Goal: Information Seeking & Learning: Understand process/instructions

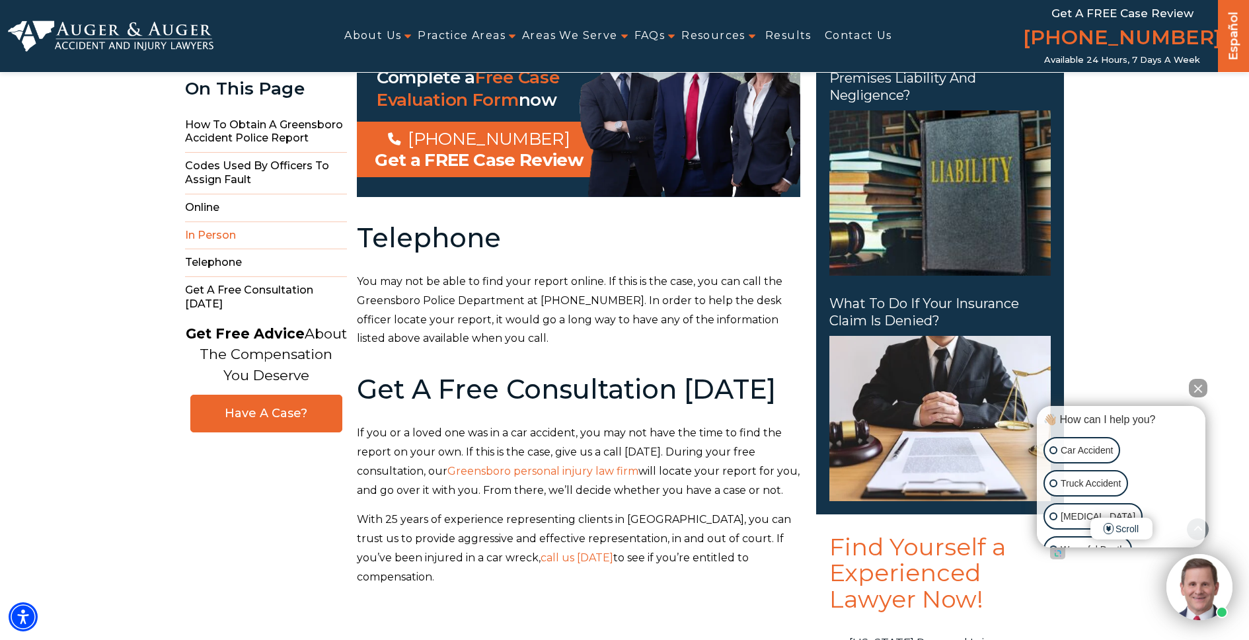
scroll to position [1828, 0]
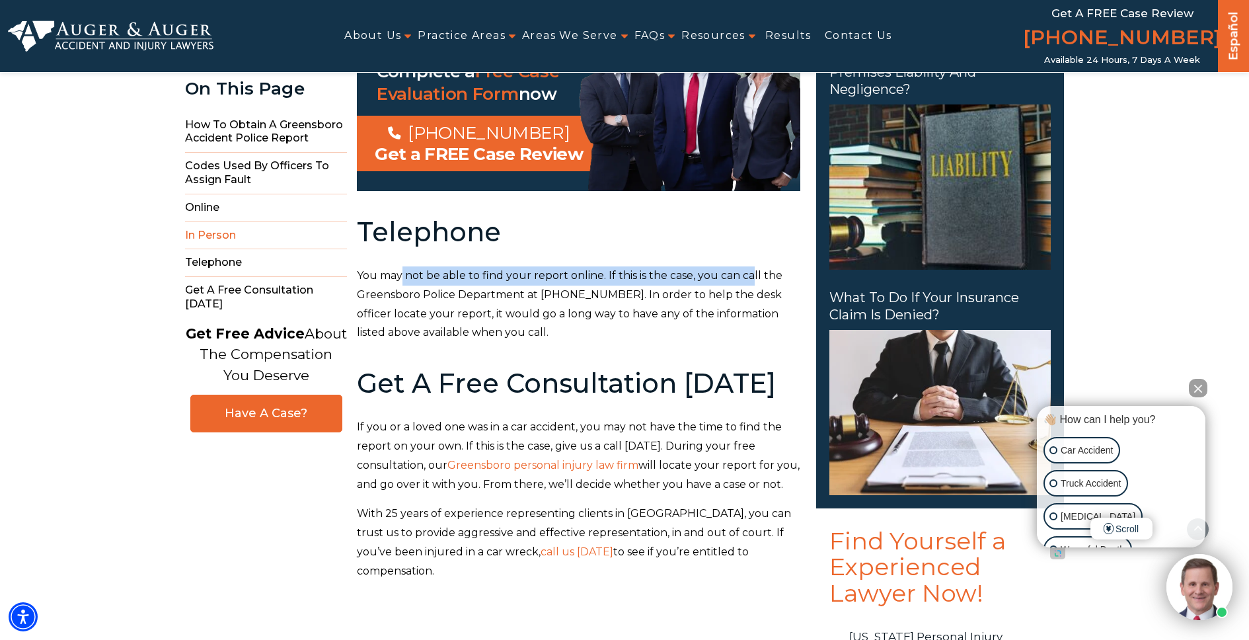
drag, startPoint x: 403, startPoint y: 237, endPoint x: 752, endPoint y: 244, distance: 348.4
click at [752, 269] on span "You may not be able to find your report online. If this is the case, you can ca…" at bounding box center [570, 303] width 426 height 69
click at [660, 269] on span "You may not be able to find your report online. If this is the case, you can ca…" at bounding box center [570, 303] width 426 height 69
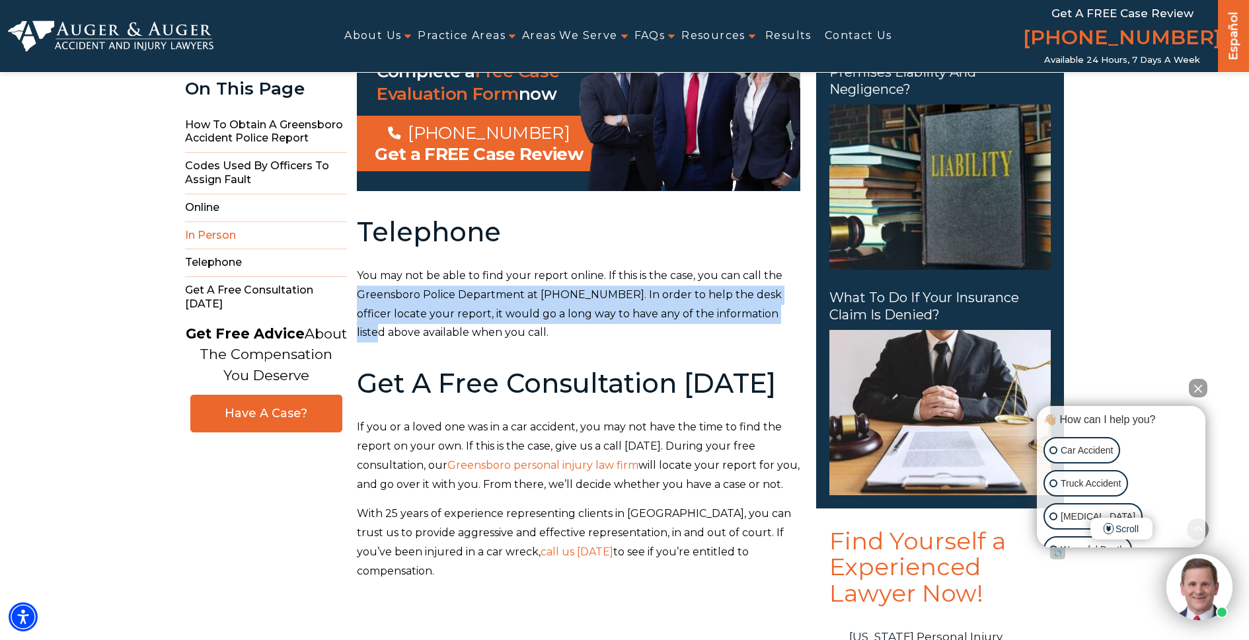
drag, startPoint x: 355, startPoint y: 262, endPoint x: 763, endPoint y: 274, distance: 408.7
click at [763, 274] on span "You may not be able to find your report online. If this is the case, you can ca…" at bounding box center [570, 303] width 426 height 69
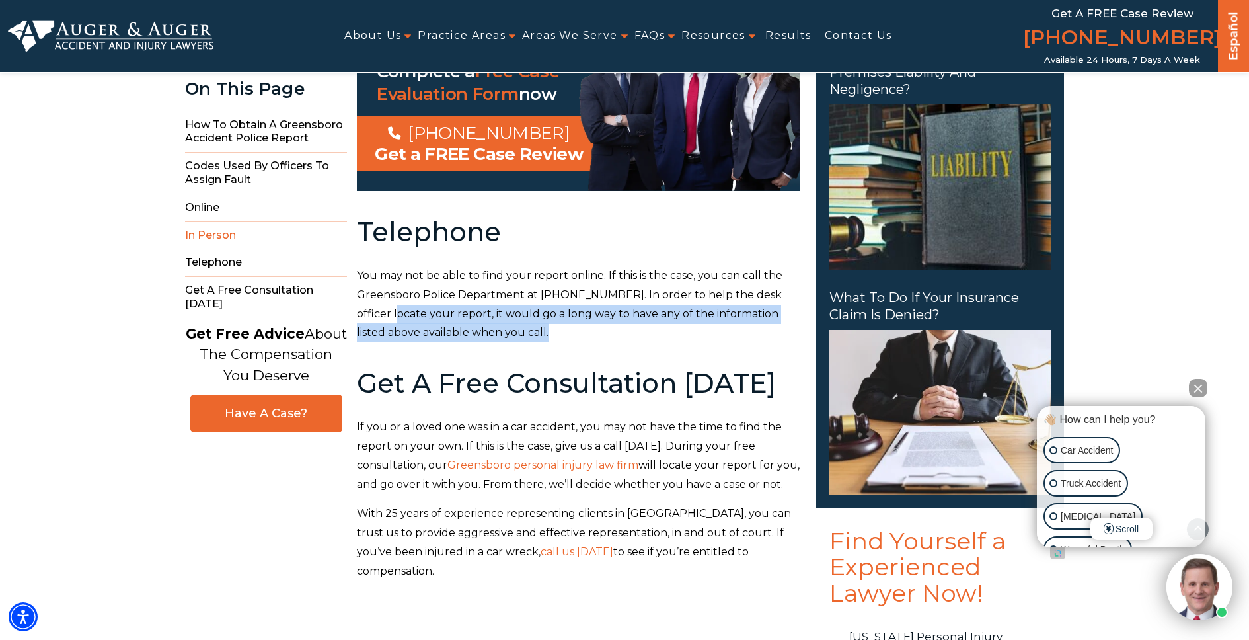
drag, startPoint x: 362, startPoint y: 276, endPoint x: 726, endPoint y: 321, distance: 366.9
drag, startPoint x: 516, startPoint y: 290, endPoint x: 689, endPoint y: 296, distance: 173.3
click at [689, 296] on p "You may not be able to find your report online. If this is the case, you can ca…" at bounding box center [579, 304] width 444 height 76
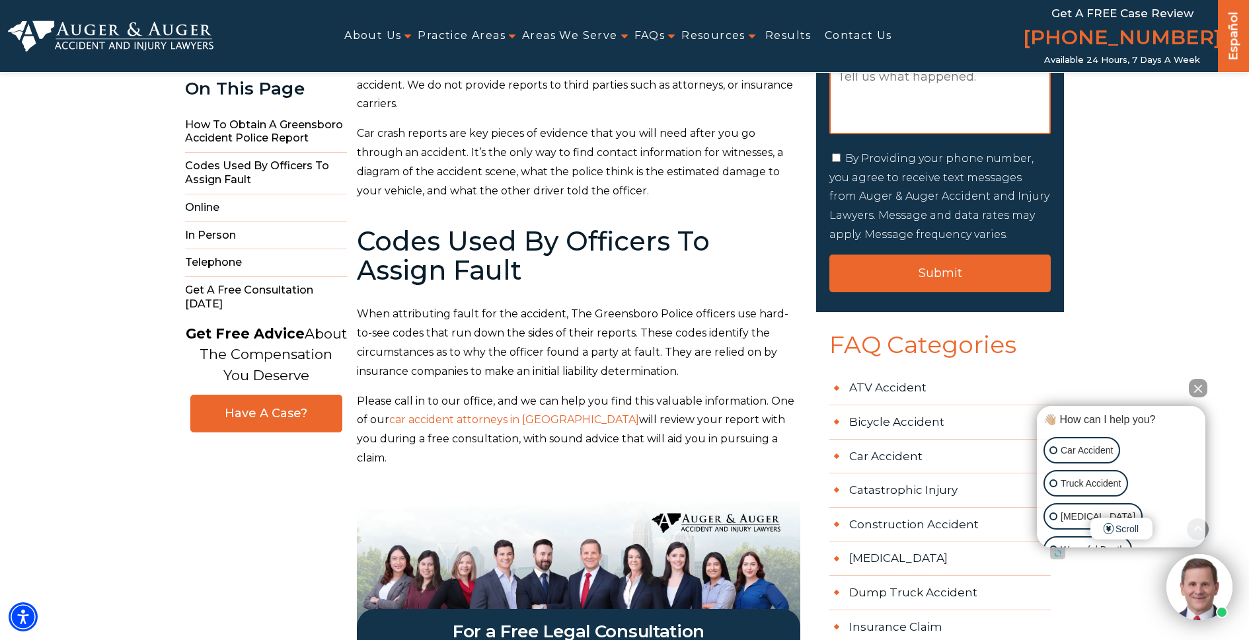
scroll to position [0, 0]
